Goal: Information Seeking & Learning: Check status

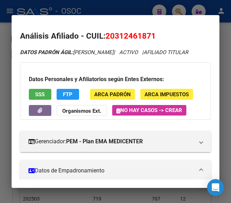
click at [2, 91] on div at bounding box center [115, 101] width 231 height 203
click at [71, 31] on div "20312461871 Buscar (apellido, dni, cuil, [PERSON_NAME], cuit, obra social) sear…" at bounding box center [96, 37] width 138 height 12
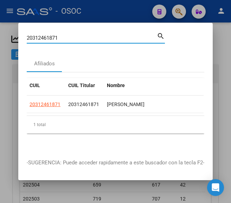
click at [71, 33] on div "20312461871 Buscar (apellido, dni, [PERSON_NAME], [PERSON_NAME], cuit, obra soc…" at bounding box center [92, 38] width 130 height 11
paste input "34123357"
type input "34123357"
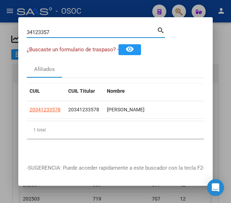
click at [56, 103] on datatable-body-cell "20341233578" at bounding box center [46, 109] width 39 height 17
click at [55, 104] on datatable-body-cell "20341233578" at bounding box center [46, 109] width 39 height 17
click at [55, 107] on span "20341233578" at bounding box center [45, 110] width 31 height 6
type textarea "20341233578"
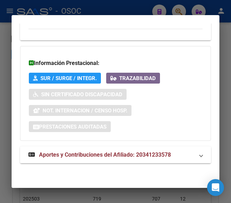
click at [77, 156] on span "Aportes y Contribuciones del Afiliado: 20341233578" at bounding box center [105, 155] width 132 height 7
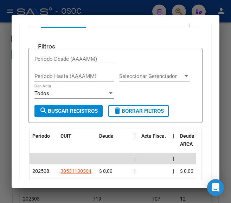
scroll to position [842, 0]
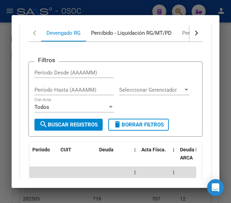
click at [89, 42] on div "Percibido - Liquidación RG/MT/PD" at bounding box center [131, 33] width 91 height 17
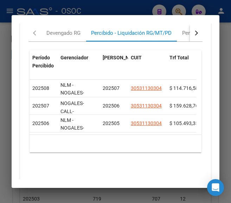
scroll to position [9, 0]
click at [12, 56] on mat-dialog-content "Análisis Afiliado - CUIL: 20341233578 DATOS PADRÓN ÁGIL: [PERSON_NAME] | ACTIVO…" at bounding box center [116, 102] width 208 height 156
click at [6, 57] on div at bounding box center [115, 101] width 231 height 203
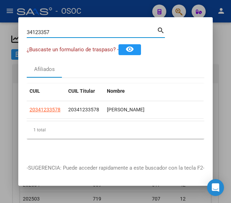
click at [67, 34] on input "34123357" at bounding box center [92, 32] width 130 height 6
click at [154, 30] on input "34123357" at bounding box center [92, 32] width 130 height 6
click at [157, 30] on mat-icon "search" at bounding box center [161, 30] width 8 height 8
click at [50, 107] on span "20341233578" at bounding box center [45, 110] width 31 height 6
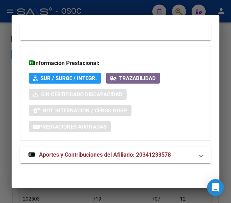
scroll to position [695, 0]
click at [78, 149] on mat-expansion-panel-header "Aportes y Contribuciones del Afiliado: 20341233578" at bounding box center [115, 155] width 191 height 17
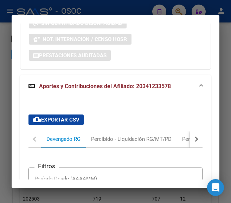
scroll to position [829, 0]
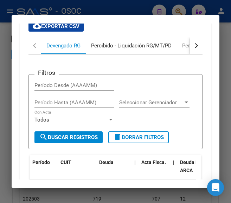
click at [112, 54] on div "Percibido - Liquidación RG/MT/PD" at bounding box center [131, 45] width 91 height 17
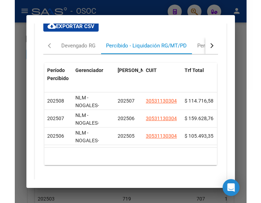
scroll to position [798, 0]
